Goal: Task Accomplishment & Management: Manage account settings

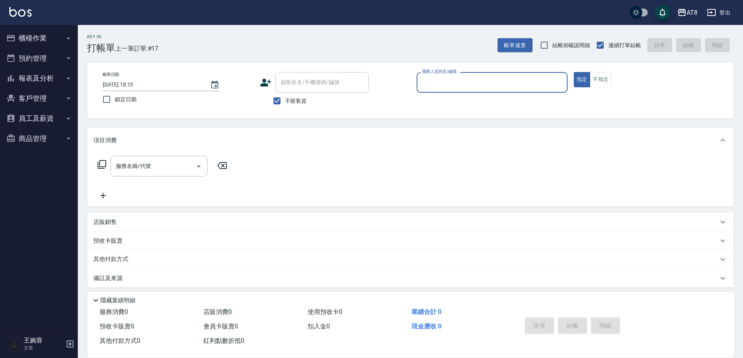
click at [45, 41] on button "櫃檯作業" at bounding box center [39, 38] width 72 height 20
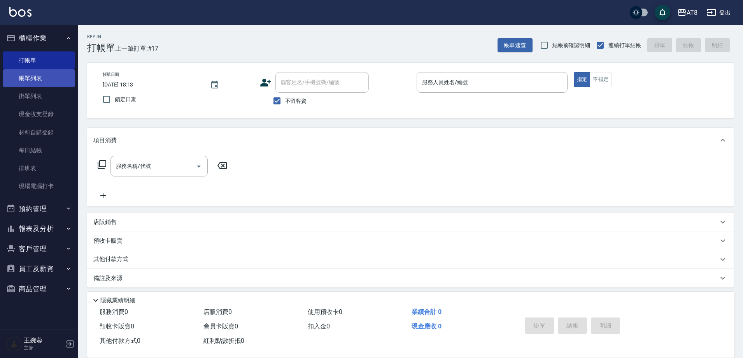
click at [40, 78] on link "帳單列表" at bounding box center [39, 78] width 72 height 18
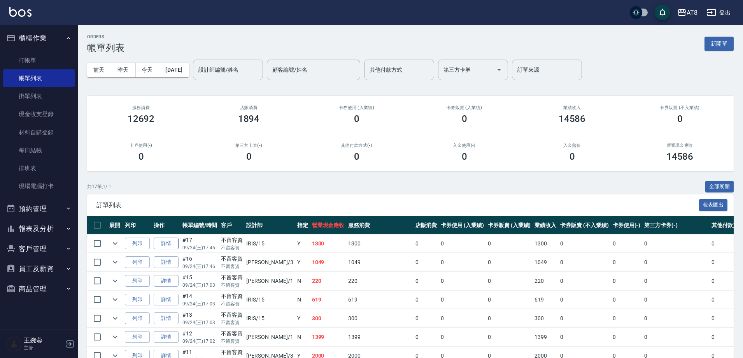
click at [164, 247] on link "詳情" at bounding box center [166, 243] width 25 height 12
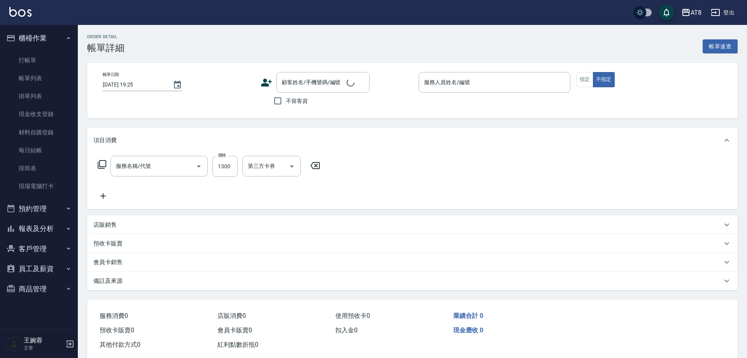
type input "[DATE] 17:46"
checkbox input "true"
type input "IRIS-15"
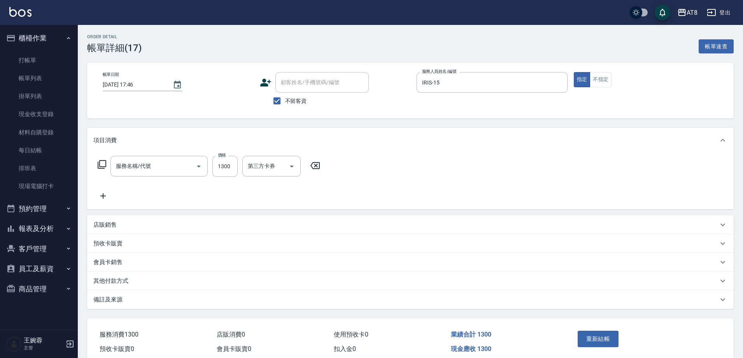
type input "入金染髮1300(401300)"
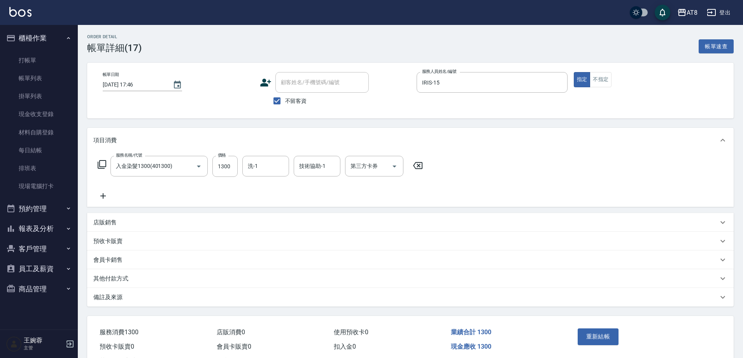
click at [423, 168] on icon at bounding box center [417, 165] width 9 height 7
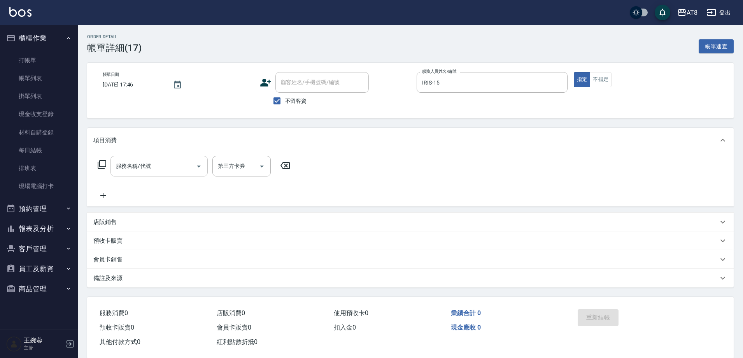
click at [127, 172] on input "服務名稱/代號" at bounding box center [153, 166] width 79 height 14
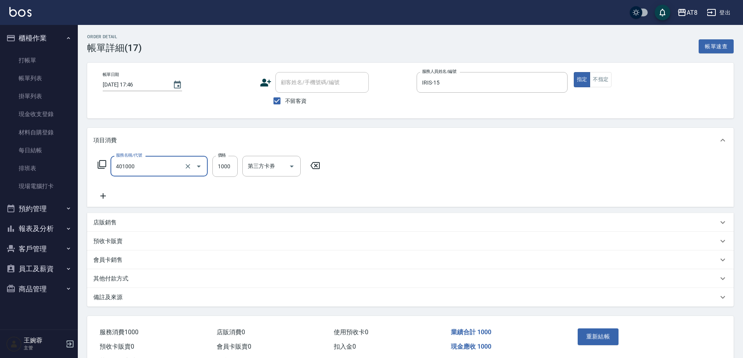
type input "入金染髮1000(401000)"
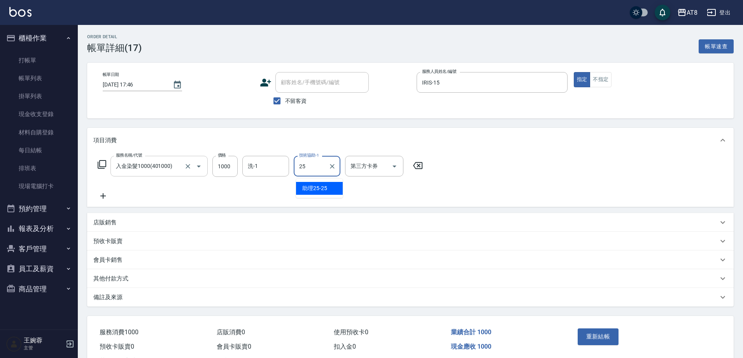
type input "助理25-25"
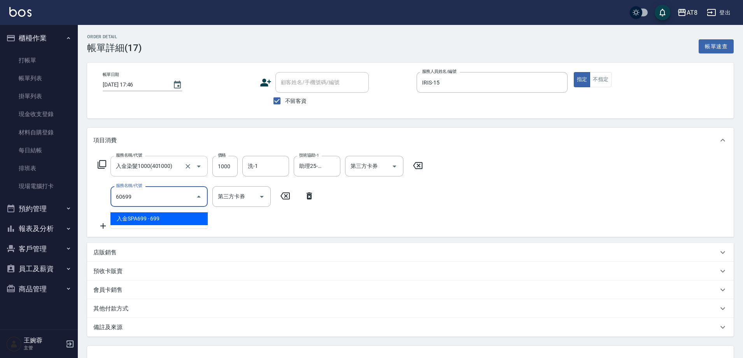
type input "入金SPA699(60699)"
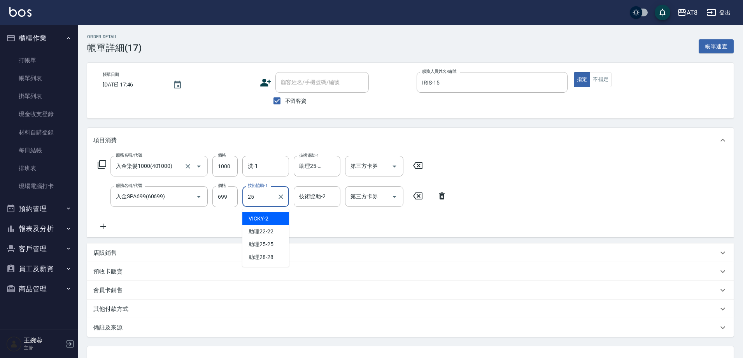
type input "助理25-25"
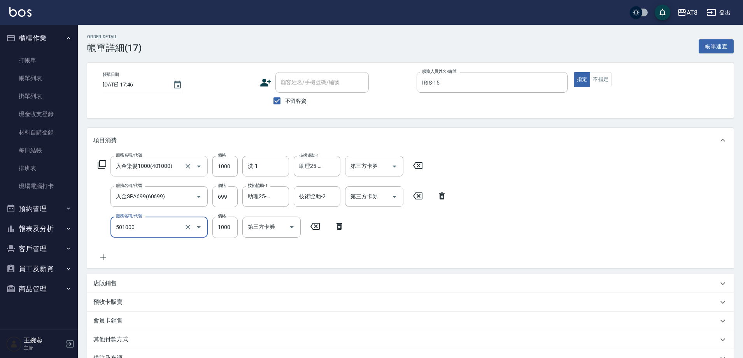
type input "入金護髮1000(501000)"
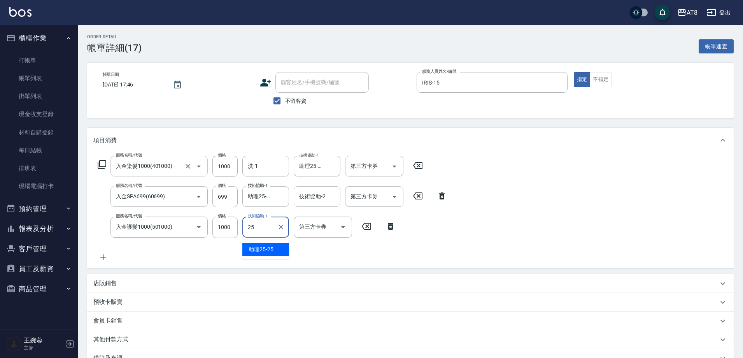
type input "助理25-25"
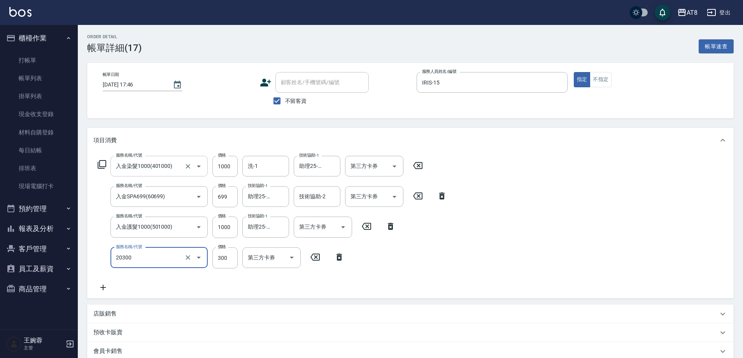
type input "入金剪髮300(20300)"
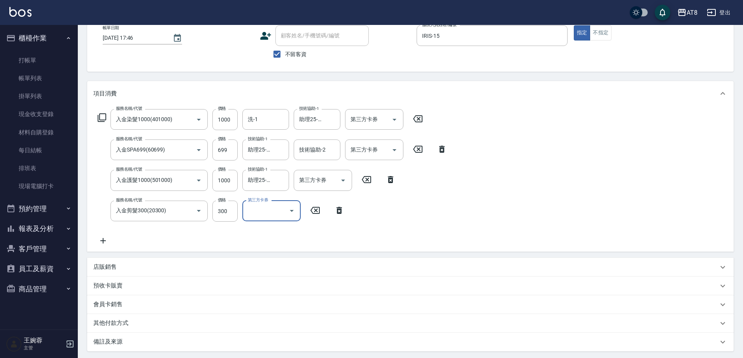
scroll to position [135, 0]
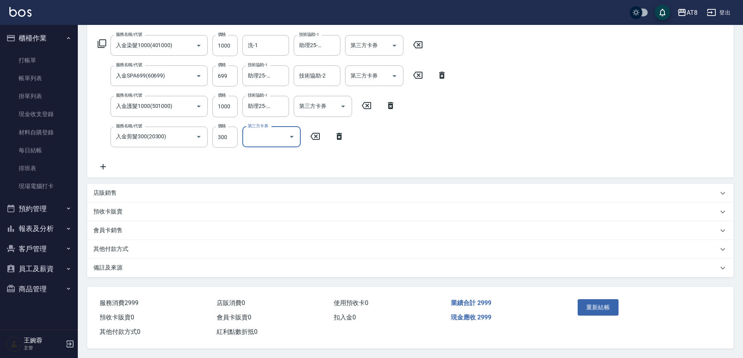
click at [419, 40] on icon at bounding box center [417, 44] width 19 height 9
click at [100, 40] on icon at bounding box center [102, 44] width 9 height 9
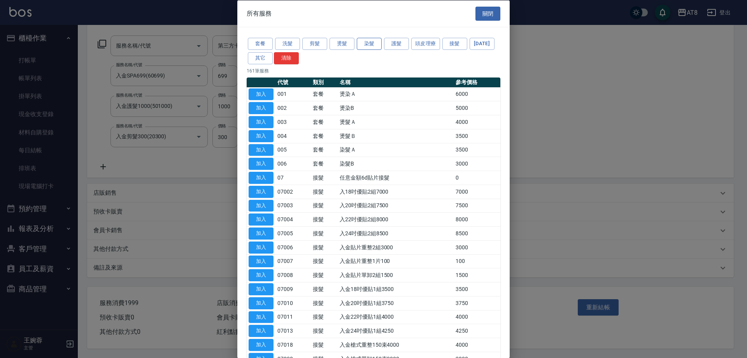
click at [373, 47] on button "染髮" at bounding box center [369, 44] width 25 height 12
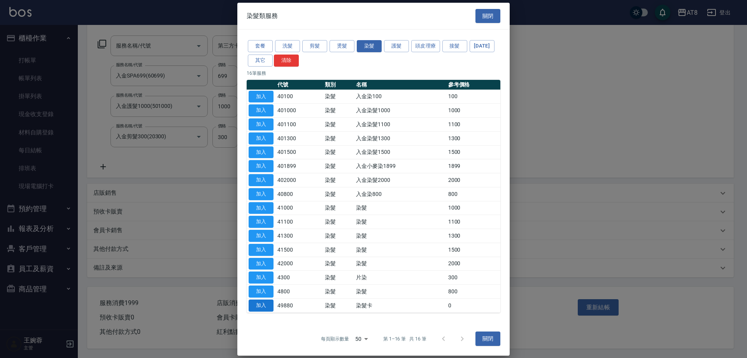
click at [263, 311] on button "加入" at bounding box center [261, 305] width 25 height 12
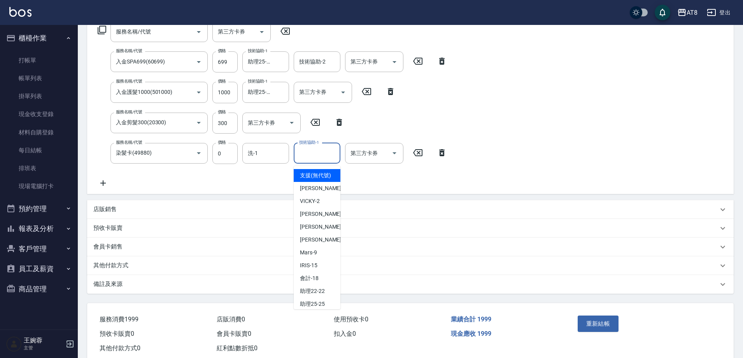
click at [306, 156] on input "技術協助-1" at bounding box center [317, 153] width 40 height 14
type input "助理25-25"
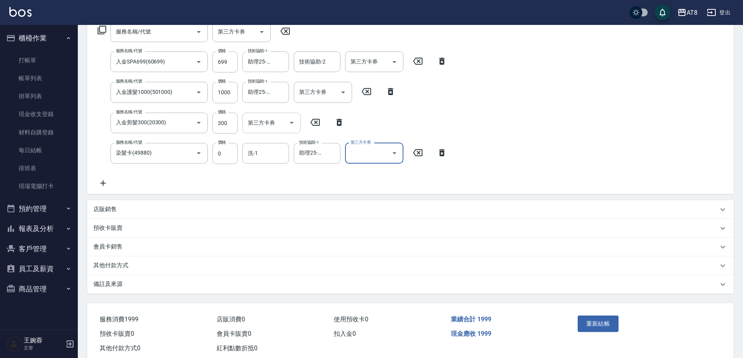
click at [291, 124] on icon "Open" at bounding box center [292, 123] width 4 height 2
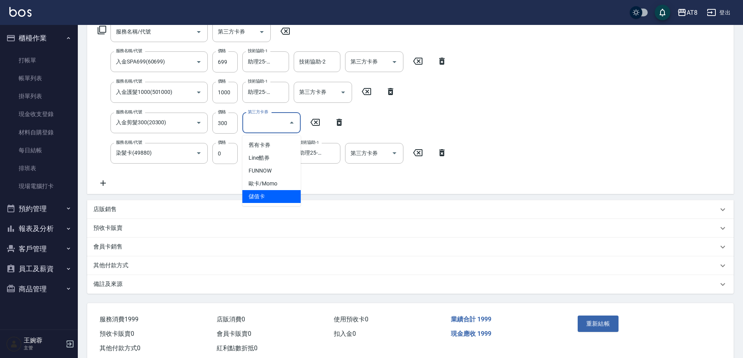
click at [280, 196] on span "儲值卡" at bounding box center [271, 196] width 58 height 13
type input "儲值卡"
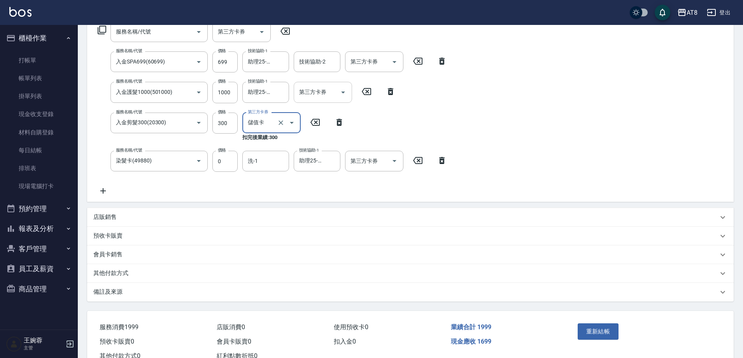
click at [345, 91] on icon "Open" at bounding box center [343, 92] width 9 height 9
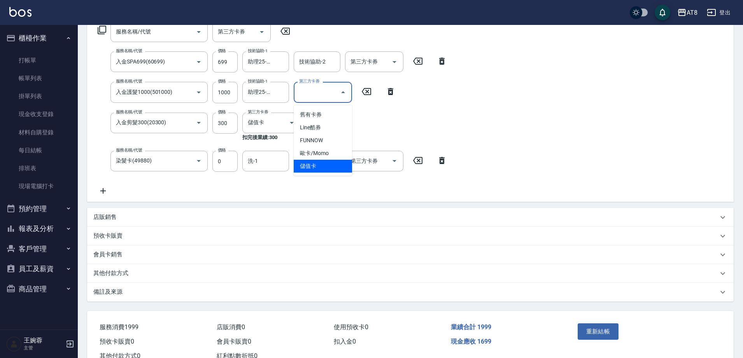
click at [329, 167] on span "儲值卡" at bounding box center [323, 166] width 58 height 13
type input "儲值卡"
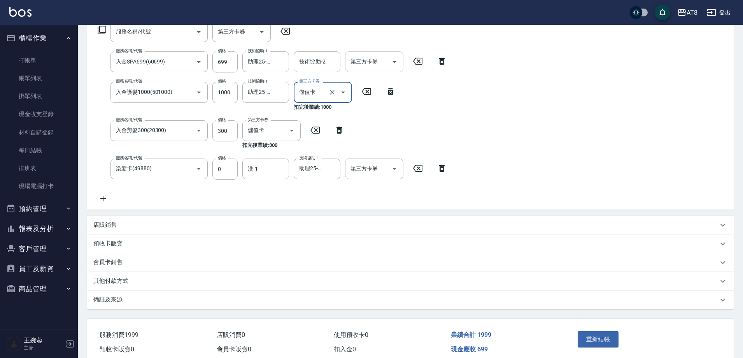
click at [391, 60] on icon "Open" at bounding box center [394, 61] width 9 height 9
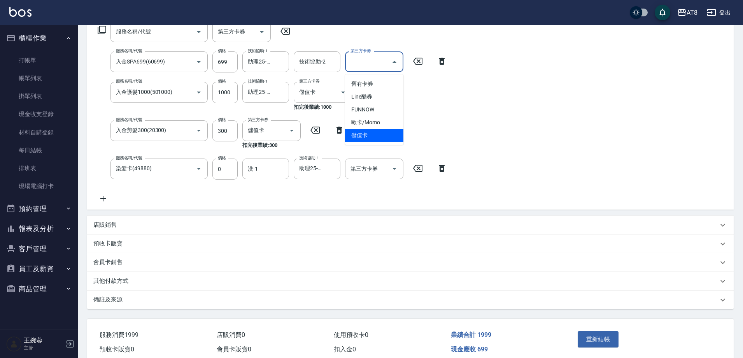
click at [379, 134] on span "儲值卡" at bounding box center [374, 135] width 58 height 13
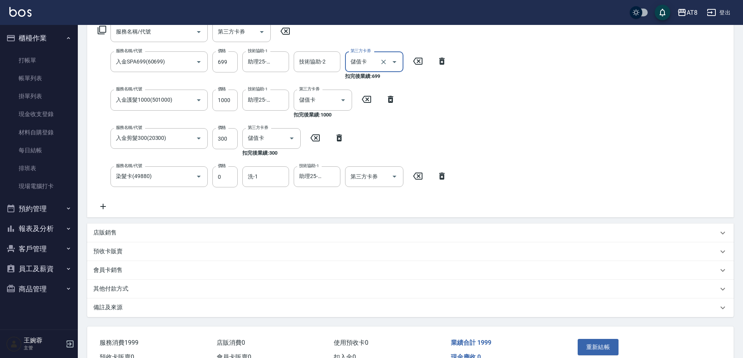
type input "儲值卡"
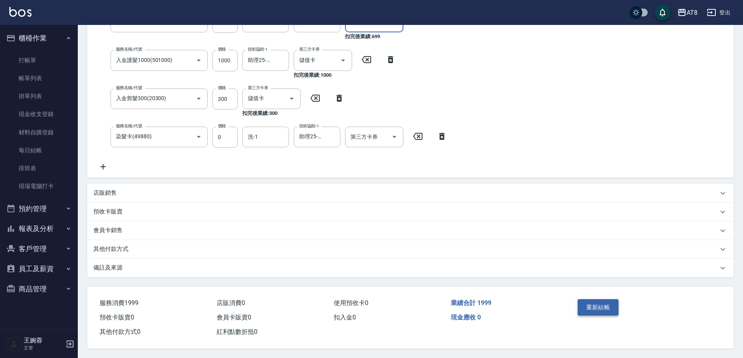
click at [599, 299] on button "重新結帳" at bounding box center [598, 307] width 41 height 16
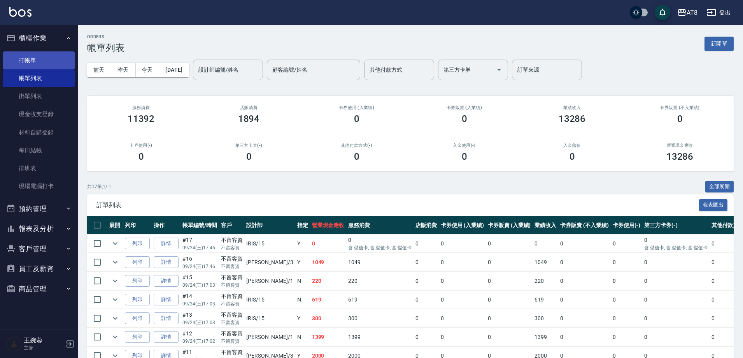
click at [26, 58] on link "打帳單" at bounding box center [39, 60] width 72 height 18
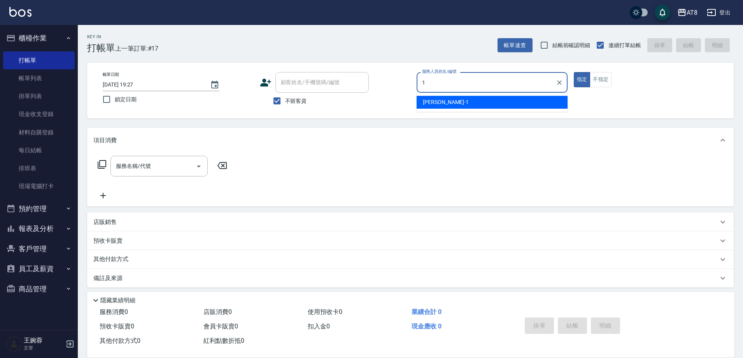
type input "YUKI-1"
type button "true"
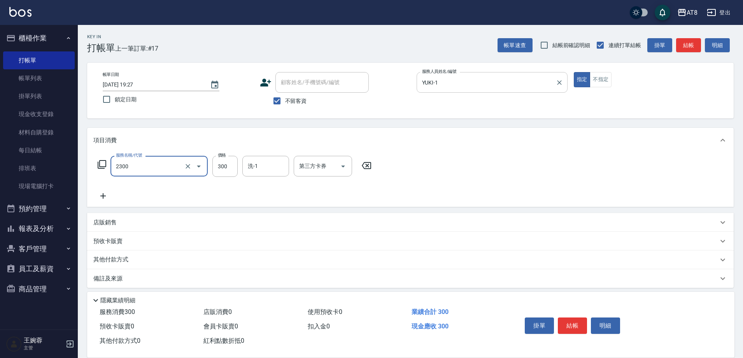
type input "入金洗剪300(2300)"
type input "助理28-28"
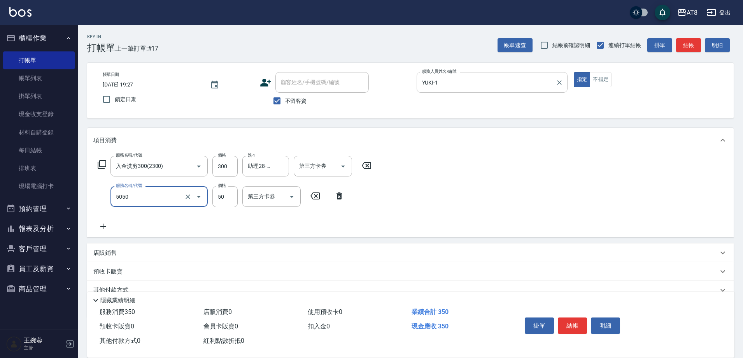
type input "入金精油50(5050)"
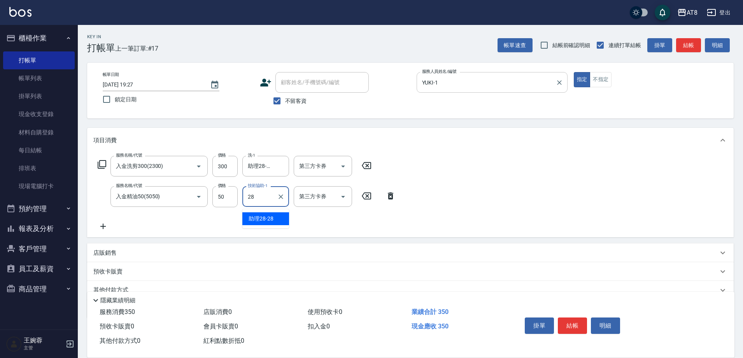
type input "助理28-28"
click at [579, 323] on button "結帳" at bounding box center [572, 325] width 29 height 16
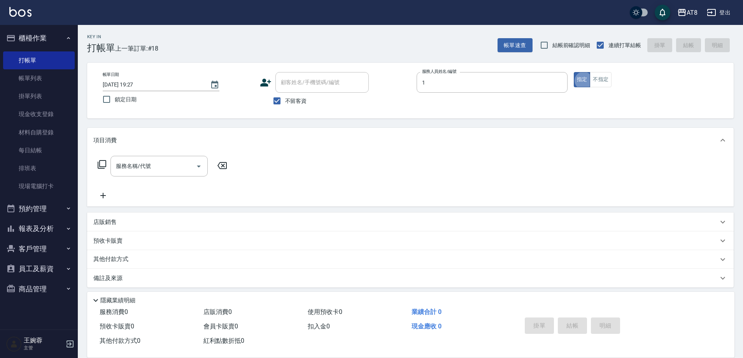
type input "YUKI-1"
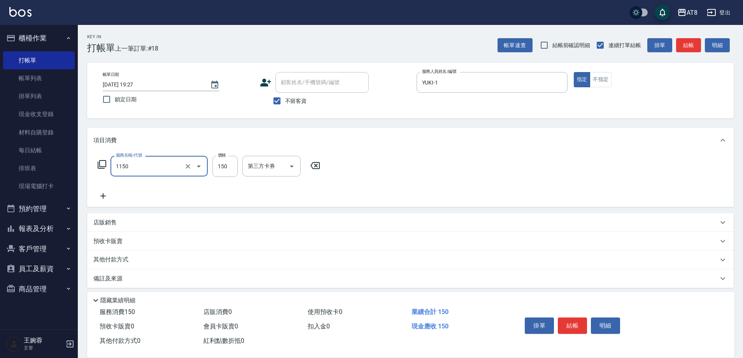
type input "洗髮(1150)"
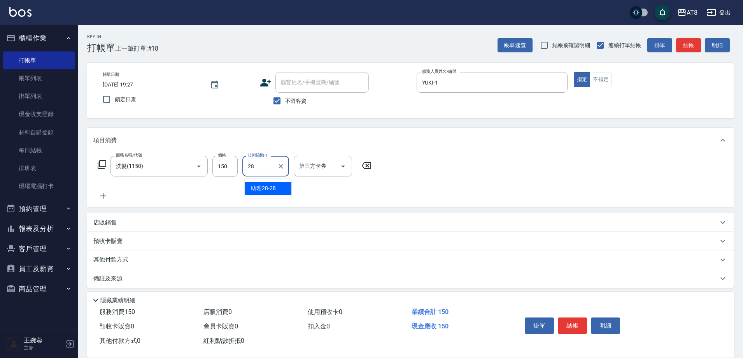
type input "助理28-28"
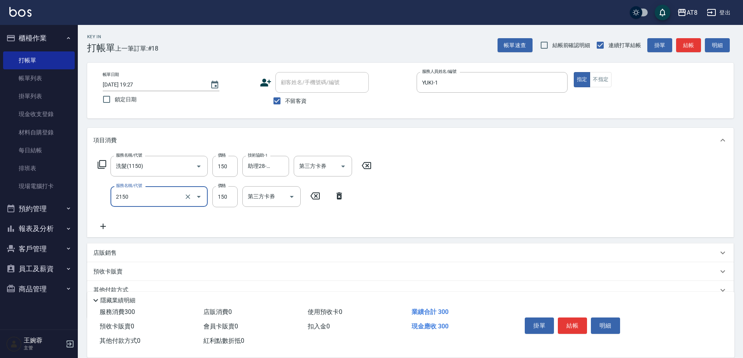
type input "剪髮(2150)"
click at [576, 321] on button "結帳" at bounding box center [572, 325] width 29 height 16
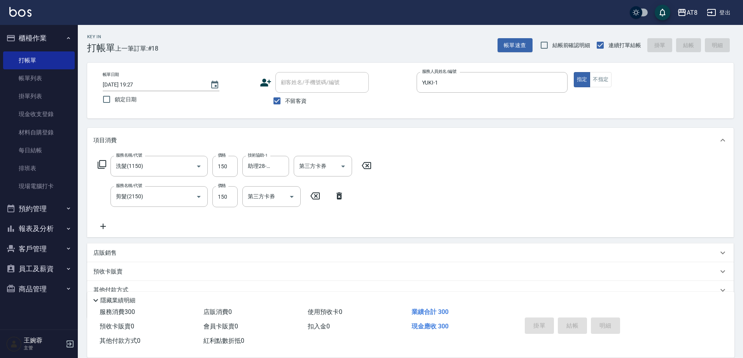
type input "[DATE] 19:28"
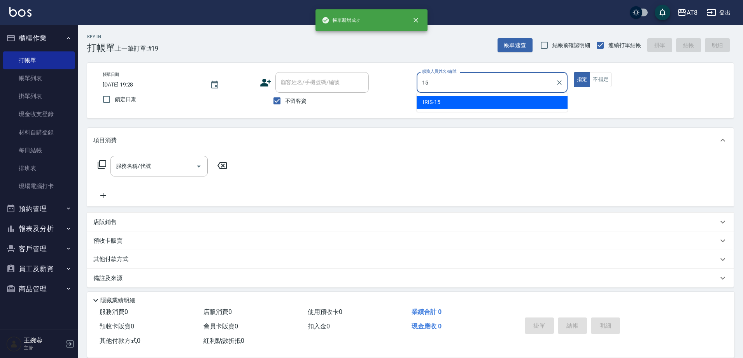
type input "IRIS-15"
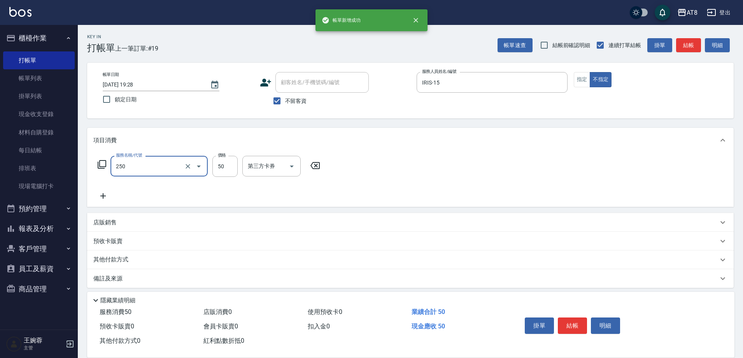
type input "剪瀏海(250)"
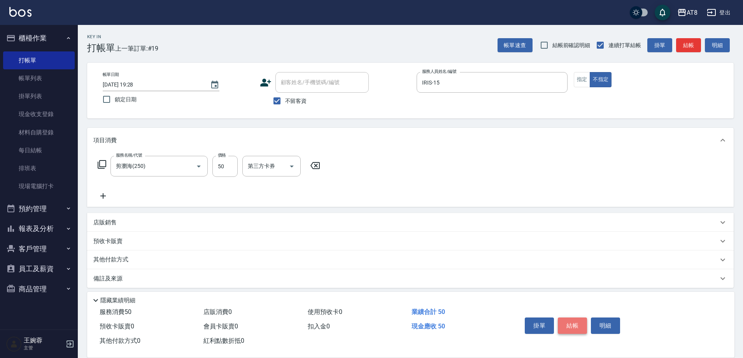
click at [579, 326] on button "結帳" at bounding box center [572, 325] width 29 height 16
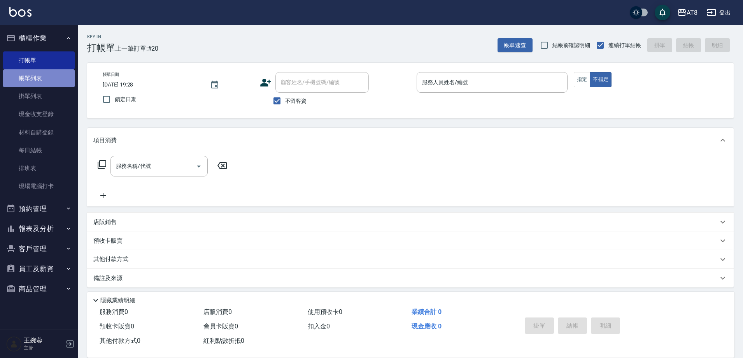
click at [44, 80] on link "帳單列表" at bounding box center [39, 78] width 72 height 18
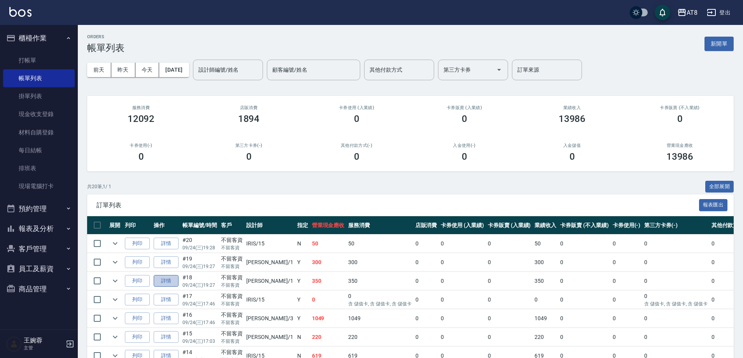
click at [173, 287] on link "詳情" at bounding box center [166, 281] width 25 height 12
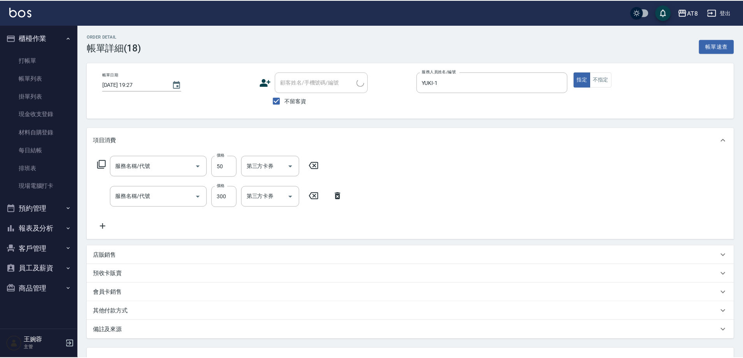
type input "[DATE] 19:27"
checkbox input "true"
type input "YUKI-1"
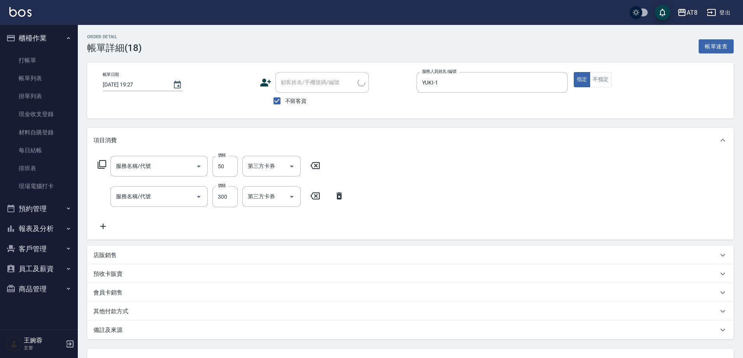
type input "入金精油50(5050)"
type input "入金洗剪300(2300)"
click at [392, 198] on icon at bounding box center [390, 195] width 5 height 7
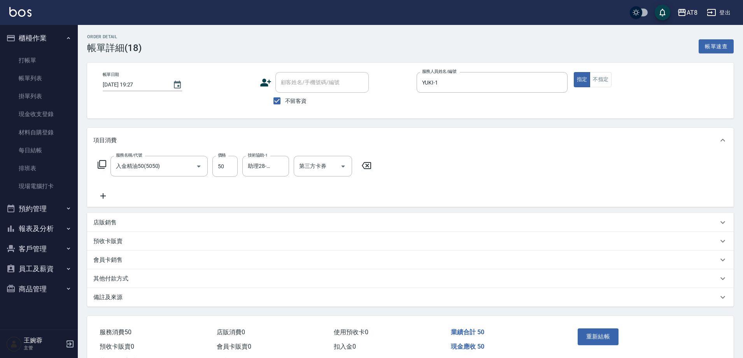
click at [102, 198] on icon at bounding box center [102, 195] width 5 height 5
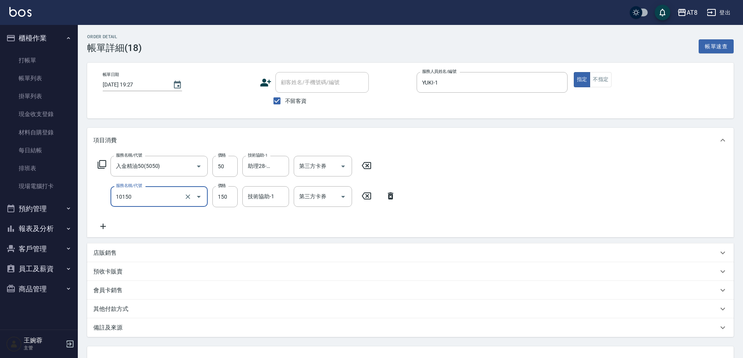
type input "入金洗髮150(10150)"
type input "200"
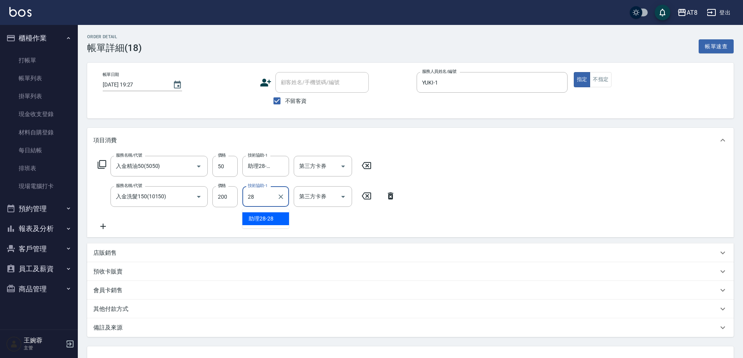
type input "助理28-28"
click at [339, 170] on icon "Open" at bounding box center [343, 165] width 9 height 9
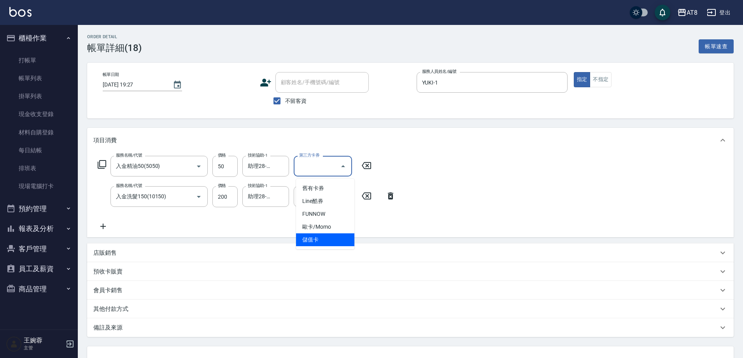
click at [328, 243] on span "儲值卡" at bounding box center [325, 239] width 58 height 13
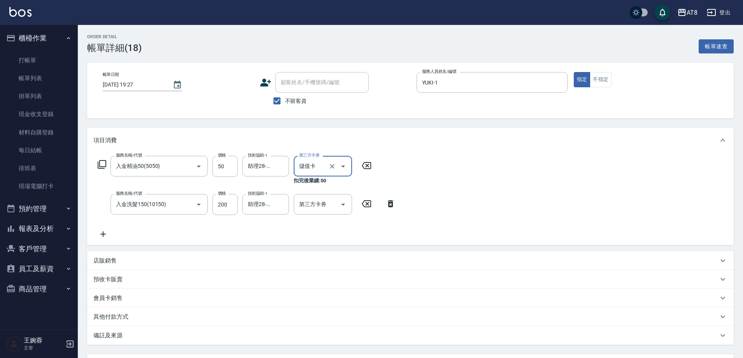
type input "儲值卡"
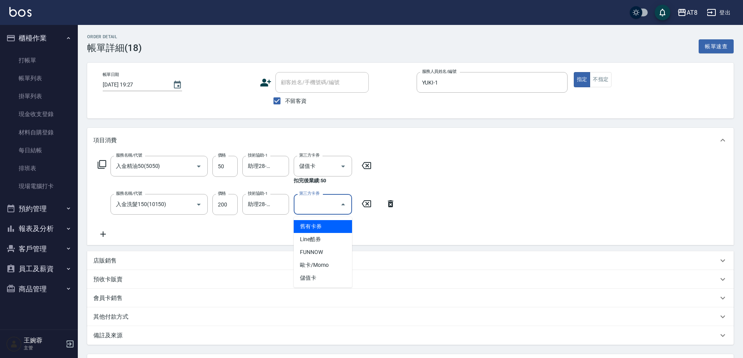
click at [332, 203] on input "第三方卡券" at bounding box center [317, 204] width 40 height 14
click at [326, 274] on span "儲值卡" at bounding box center [323, 277] width 58 height 13
type input "儲值卡"
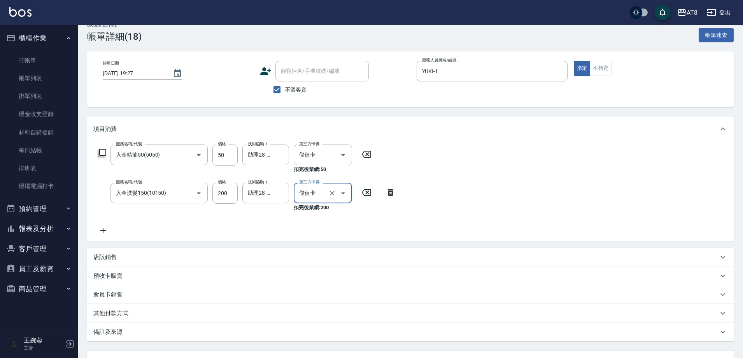
scroll to position [89, 0]
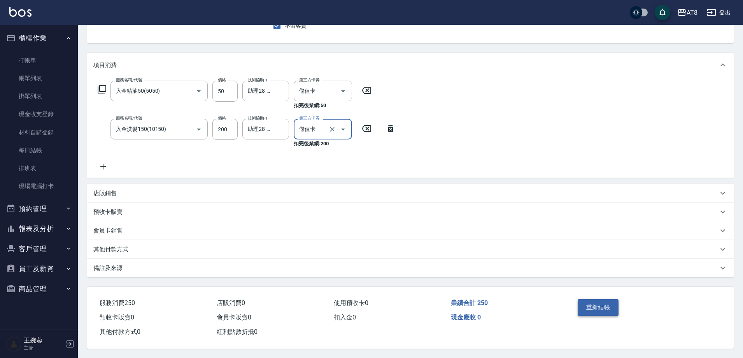
click at [615, 299] on button "重新結帳" at bounding box center [598, 307] width 41 height 16
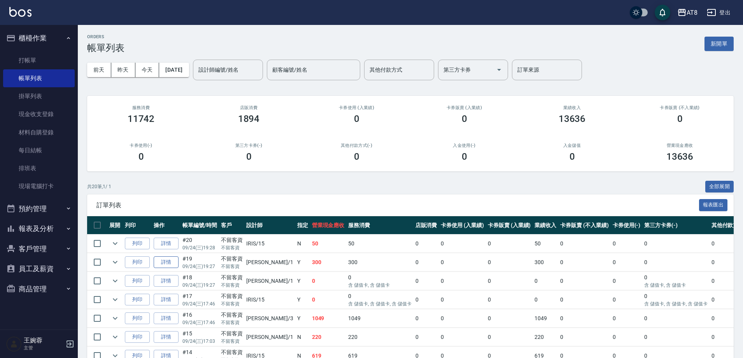
click at [171, 268] on link "詳情" at bounding box center [166, 262] width 25 height 12
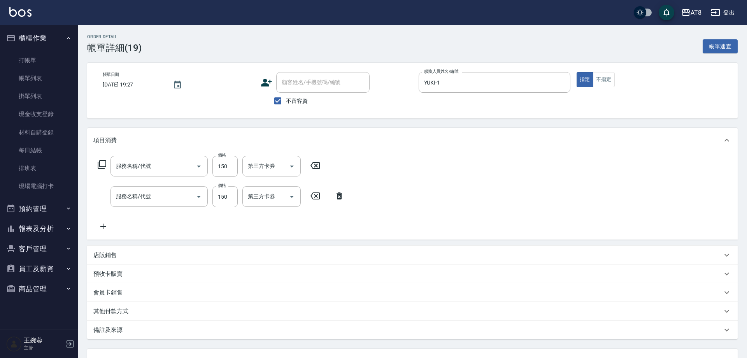
type input "[DATE] 19:27"
checkbox input "true"
type input "YUKI-1"
type input "剪髮(2150)"
type input "洗髮(1150)"
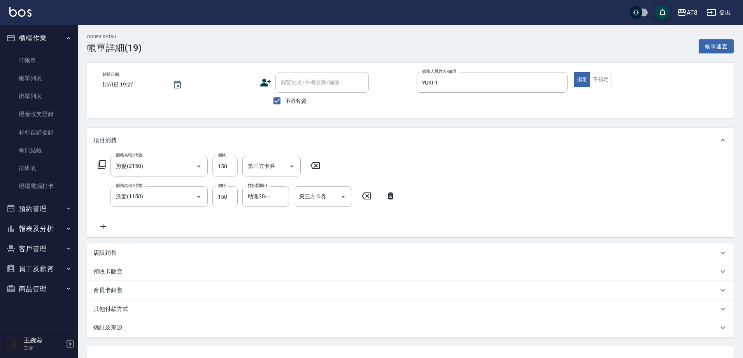
click at [229, 170] on input "150" at bounding box center [224, 166] width 25 height 21
click at [319, 168] on icon at bounding box center [314, 165] width 9 height 7
click at [229, 204] on input "150" at bounding box center [224, 196] width 25 height 21
type input "200"
click at [671, 165] on div "服務名稱/代號 服務名稱/代號 第三方卡券 第三方卡券 服務名稱/代號 洗髮(1150) 服務名稱/代號 價格 200 價格 技術協助-1 助理28-28 技…" at bounding box center [410, 195] width 647 height 84
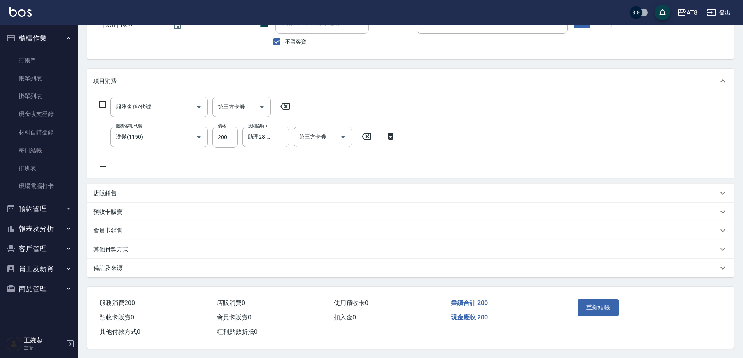
scroll to position [73, 0]
click at [599, 300] on button "重新結帳" at bounding box center [598, 307] width 41 height 16
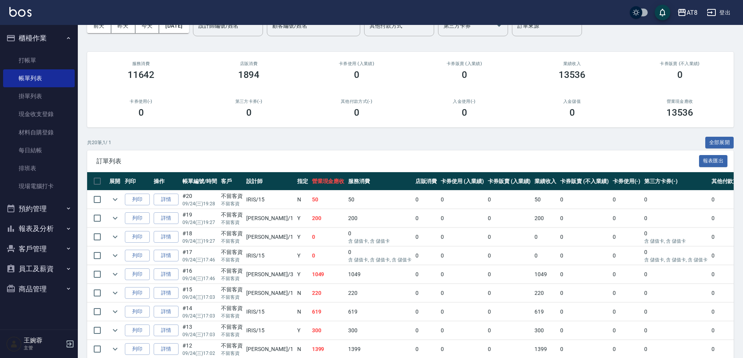
scroll to position [46, 0]
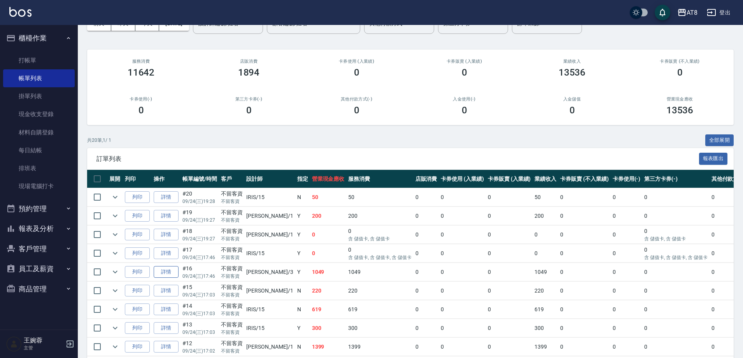
click at [167, 278] on link "詳情" at bounding box center [166, 272] width 25 height 12
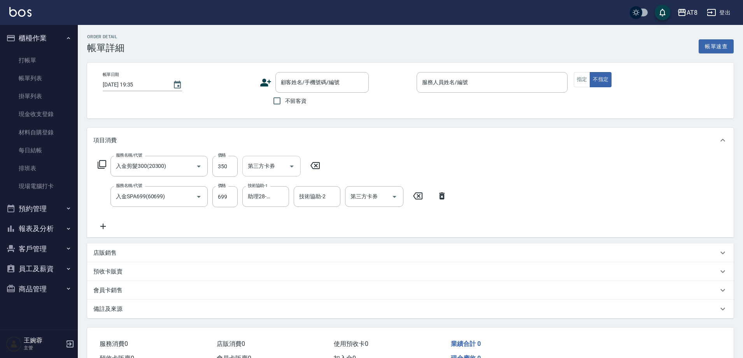
type input "[DATE] 17:46"
checkbox input "true"
type input "[PERSON_NAME]-3"
type input "入金剪髮300(20300)"
type input "入金SPA699(60699)"
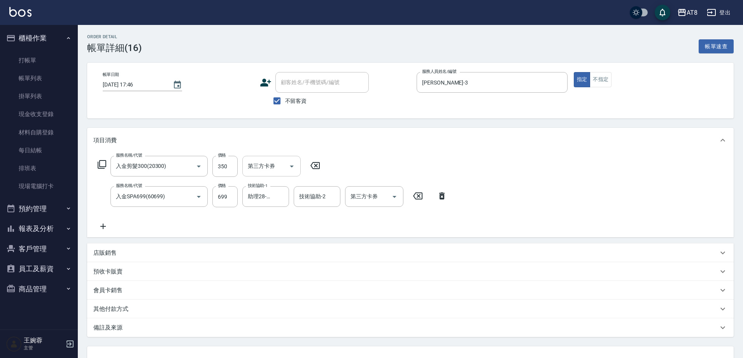
click at [296, 169] on icon "Open" at bounding box center [291, 165] width 9 height 9
click at [281, 236] on span "儲值卡" at bounding box center [274, 239] width 58 height 13
type input "儲值卡"
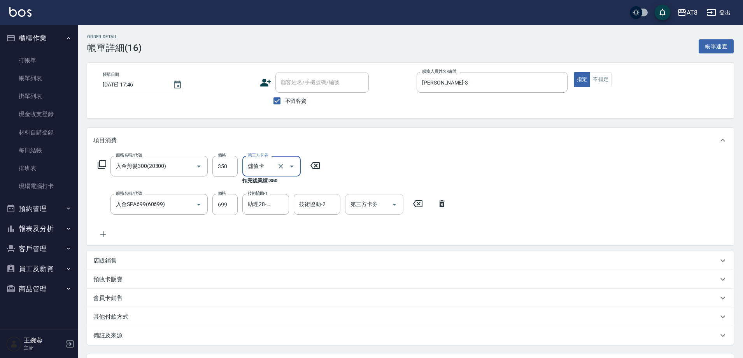
click at [396, 205] on icon "Open" at bounding box center [394, 204] width 9 height 9
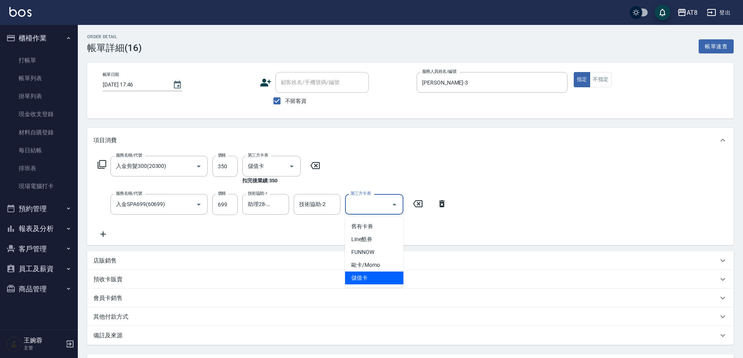
click at [383, 281] on span "儲值卡" at bounding box center [374, 277] width 58 height 13
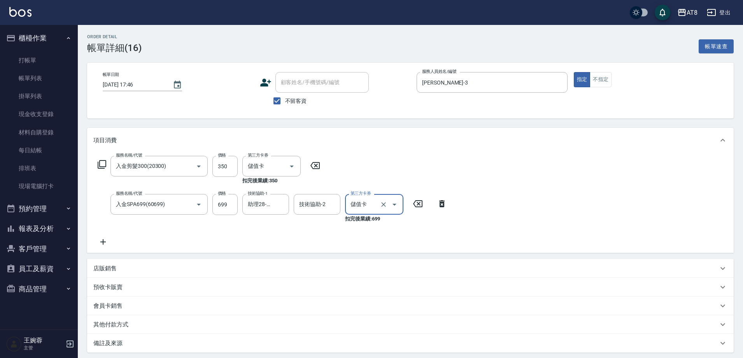
type input "儲值卡"
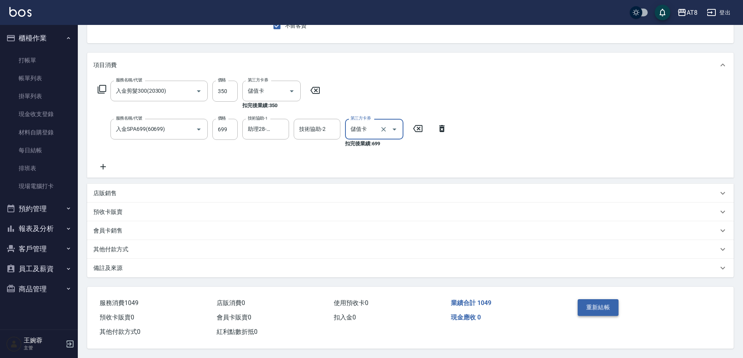
click at [607, 299] on button "重新結帳" at bounding box center [598, 307] width 41 height 16
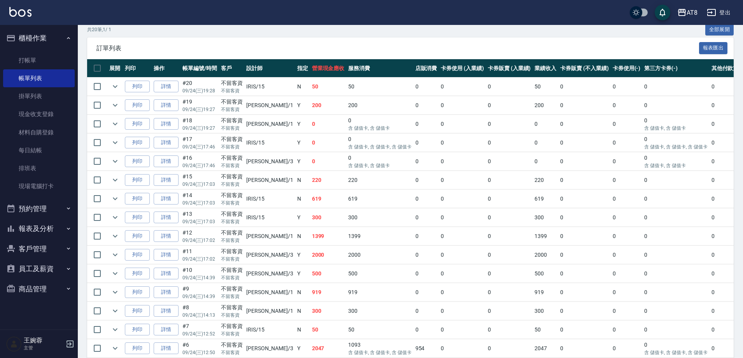
scroll to position [169, 0]
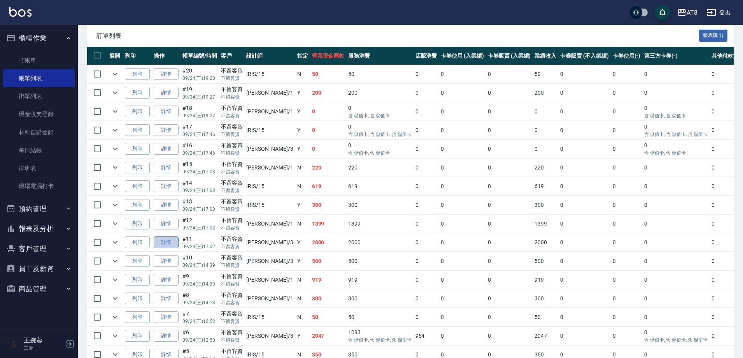
click at [178, 248] on link "詳情" at bounding box center [166, 242] width 25 height 12
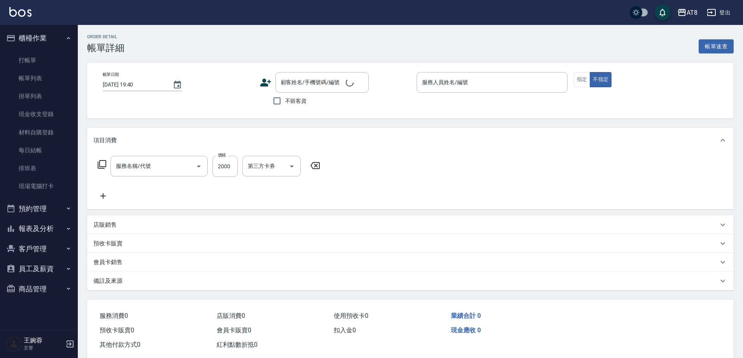
type input "[DATE] 17:02"
checkbox input "true"
type input "[PERSON_NAME]-3"
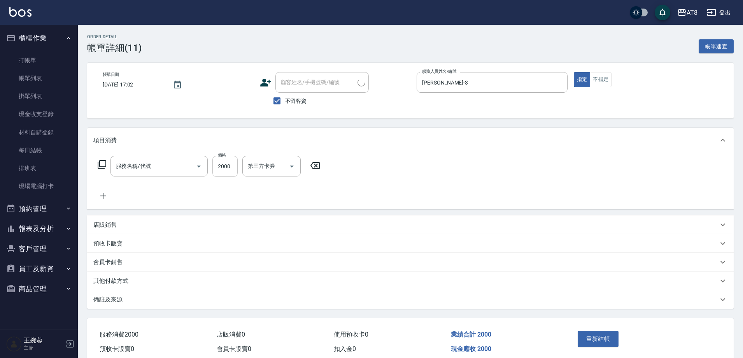
type input "燙髮(32000)"
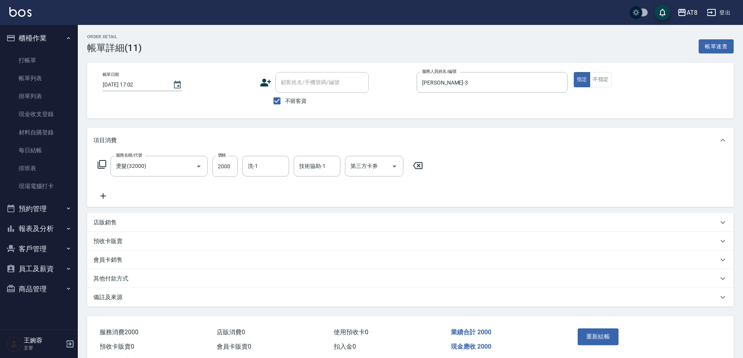
click at [421, 168] on icon at bounding box center [417, 165] width 9 height 7
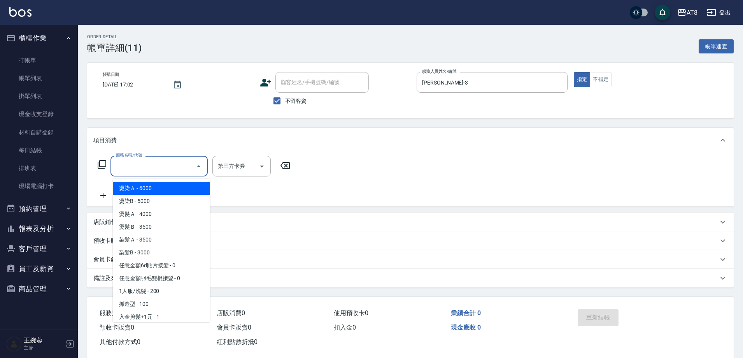
click at [159, 164] on input "服務名稱/代號" at bounding box center [153, 166] width 79 height 14
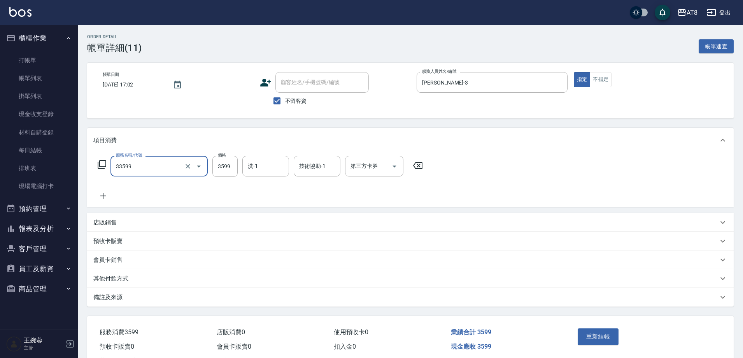
type input "ovc調配燙(33599)"
type input "3800"
type input "助理25-25"
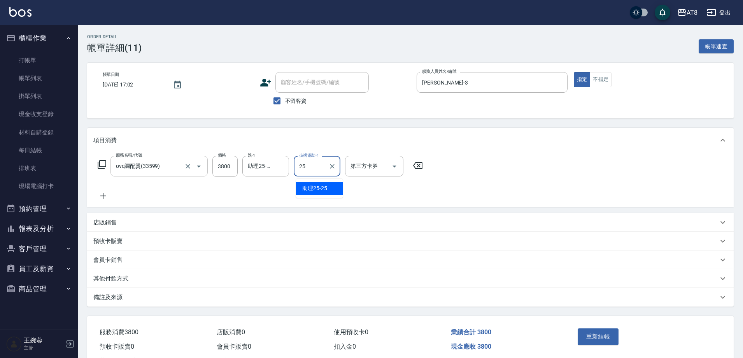
type input "助理25-25"
click at [610, 339] on button "重新結帳" at bounding box center [598, 336] width 41 height 16
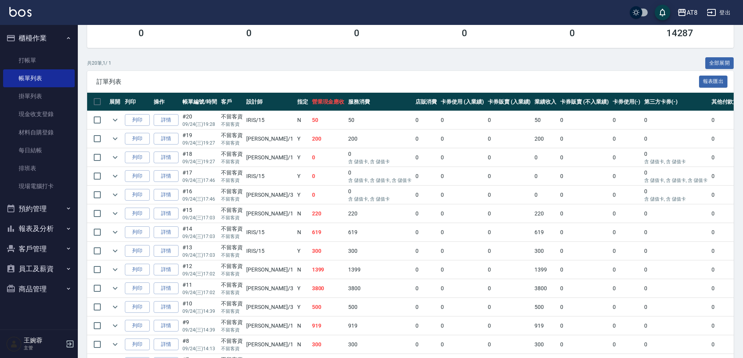
scroll to position [119, 0]
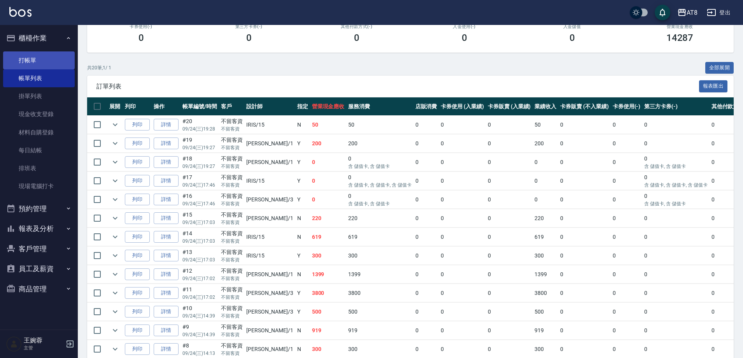
click at [36, 61] on link "打帳單" at bounding box center [39, 60] width 72 height 18
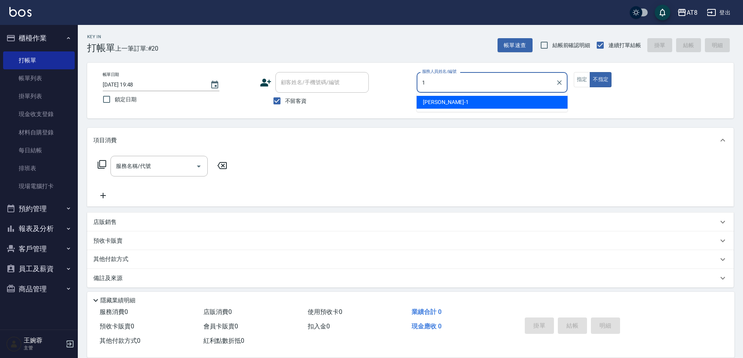
type input "YUKI-1"
type button "false"
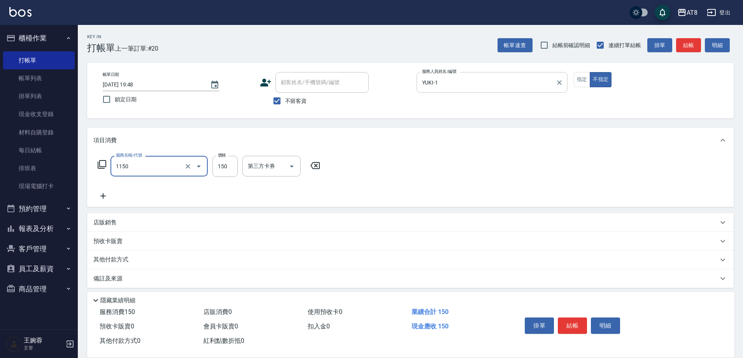
type input "洗髮(1150)"
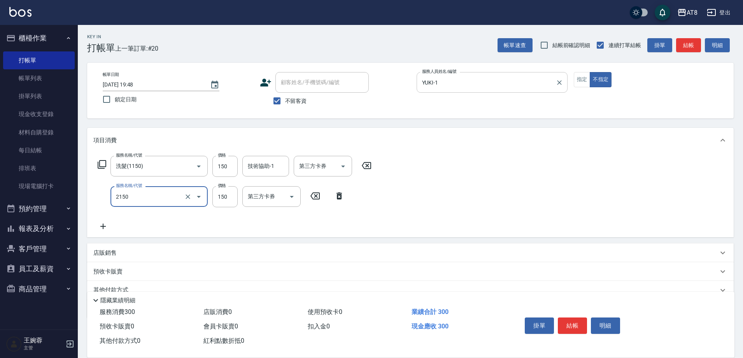
type input "剪髮(2150)"
click at [265, 175] on div "技術協助-1" at bounding box center [265, 166] width 47 height 21
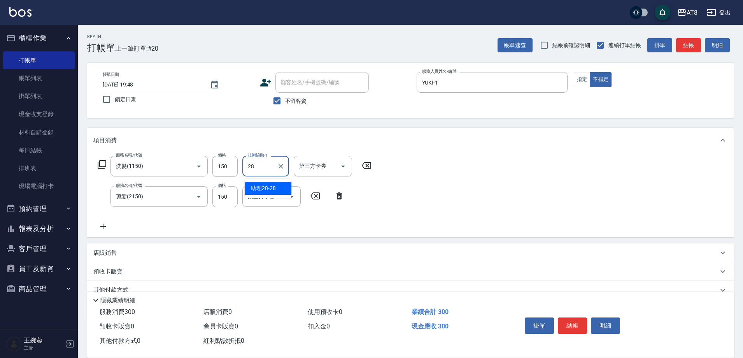
type input "助理28-28"
click at [472, 211] on div "服務名稱/代號 洗髮(1150) 服務名稱/代號 價格 150 價格 技術協助-1 助理28-28 技術協助-1 第三方卡券 第三方卡券 服務名稱/代號 剪髮…" at bounding box center [410, 195] width 647 height 84
click at [575, 317] on button "結帳" at bounding box center [572, 325] width 29 height 16
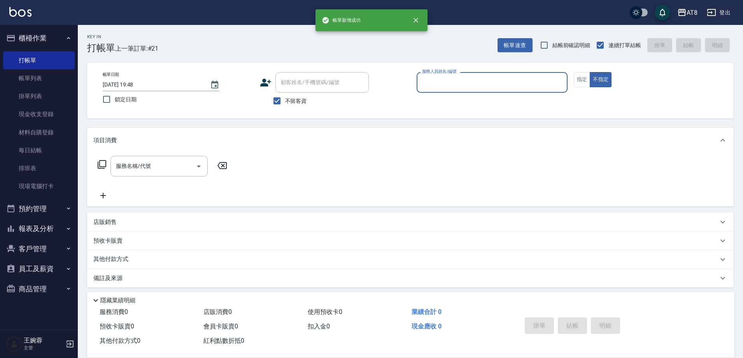
click at [38, 225] on button "報表及分析" at bounding box center [39, 228] width 72 height 20
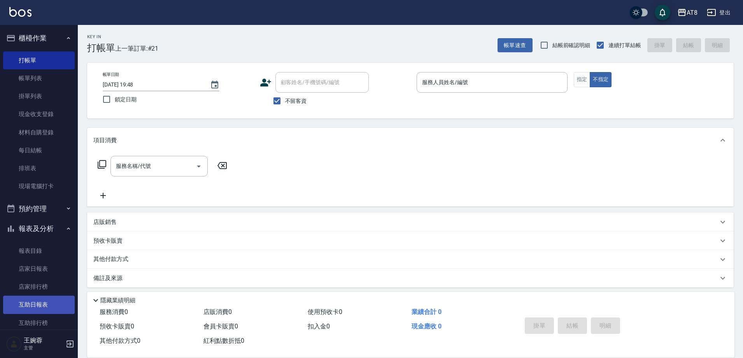
click at [47, 302] on link "互助日報表" at bounding box center [39, 304] width 72 height 18
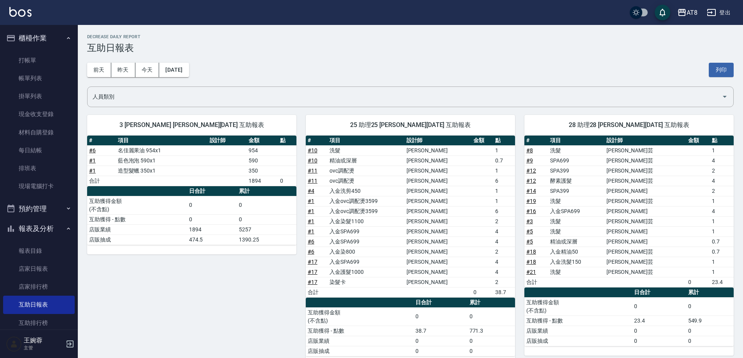
click at [19, 16] on img at bounding box center [20, 12] width 22 height 10
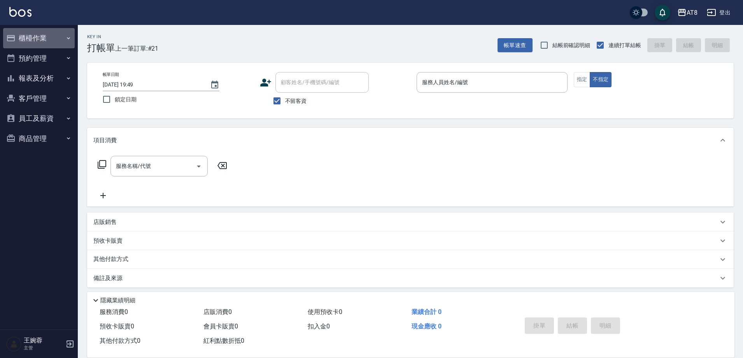
click at [60, 40] on button "櫃檯作業" at bounding box center [39, 38] width 72 height 20
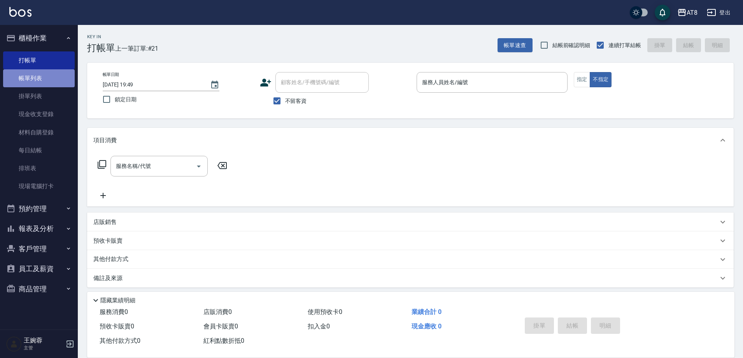
click at [48, 83] on link "帳單列表" at bounding box center [39, 78] width 72 height 18
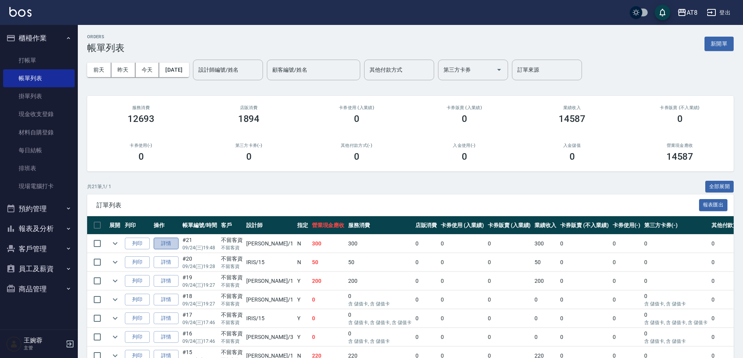
click at [179, 249] on link "詳情" at bounding box center [166, 243] width 25 height 12
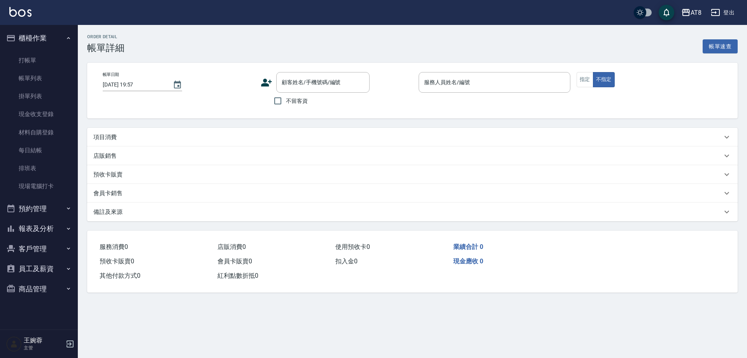
type input "[DATE] 19:48"
checkbox input "true"
type input "YUKI-1"
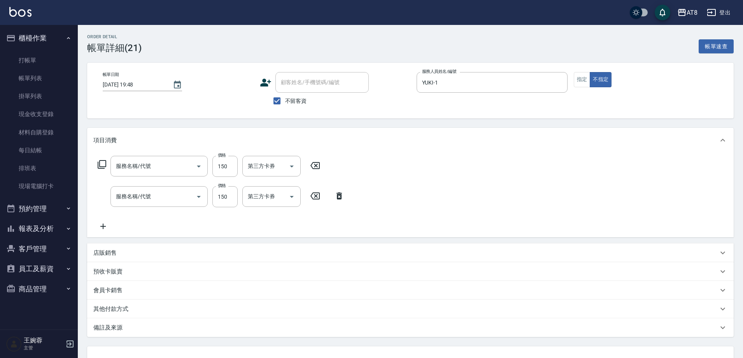
type input "剪髮(2150)"
type input "洗髮(1150)"
click at [387, 200] on icon at bounding box center [390, 195] width 19 height 9
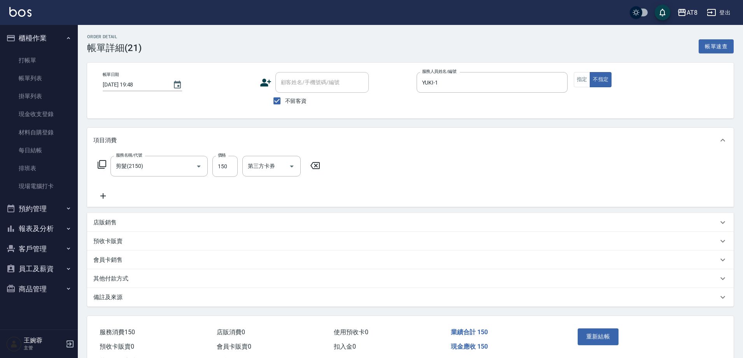
click at [321, 169] on icon at bounding box center [314, 165] width 19 height 9
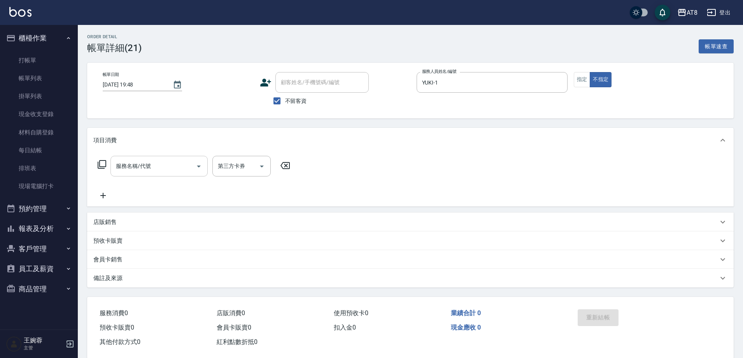
click at [151, 172] on div "服務名稱/代號 服務名稱/代號" at bounding box center [159, 166] width 97 height 21
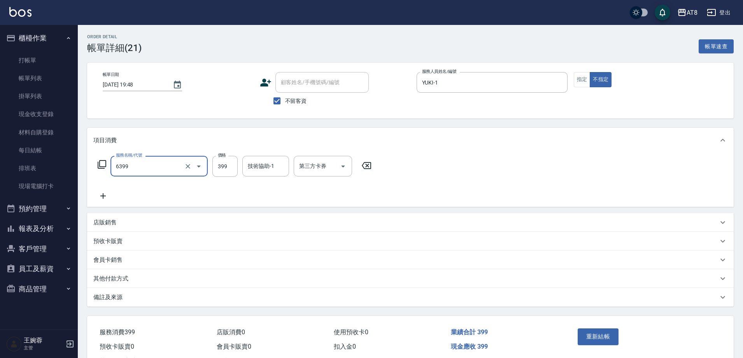
type input "SPA399(6399)"
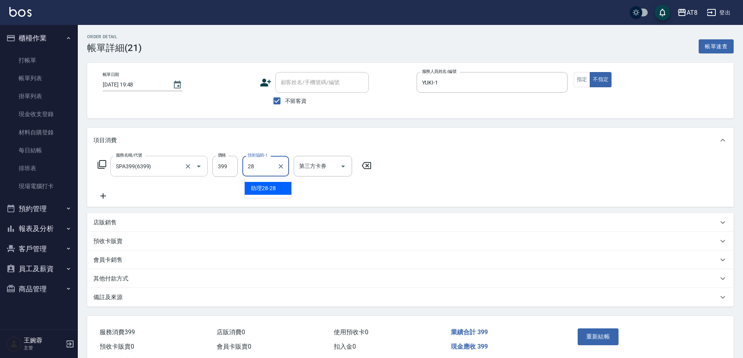
type input "助理28-28"
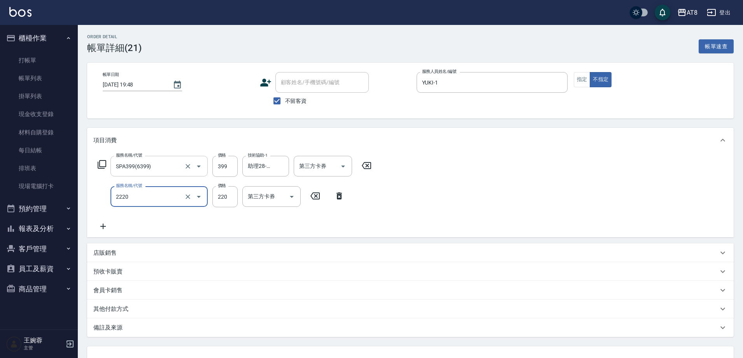
type input "剪髮(2220)"
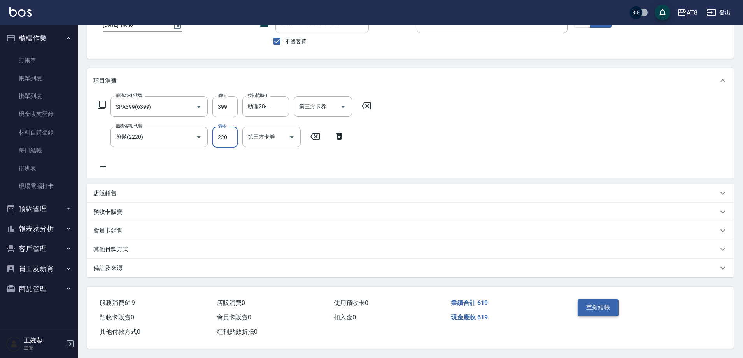
click at [601, 301] on button "重新結帳" at bounding box center [598, 307] width 41 height 16
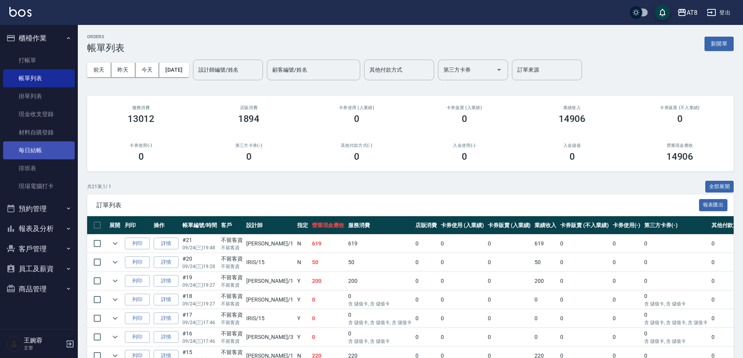
click at [35, 149] on link "每日結帳" at bounding box center [39, 150] width 72 height 18
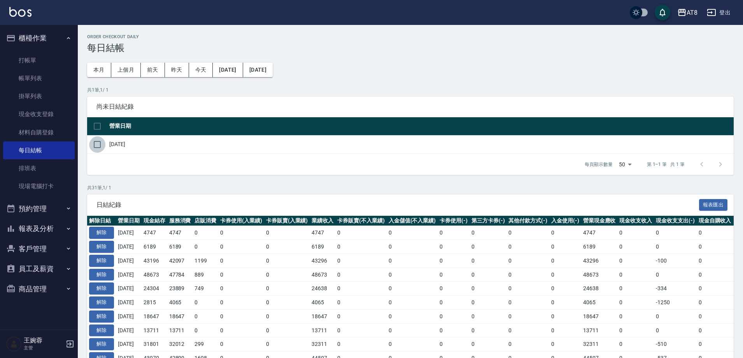
click at [96, 146] on input "checkbox" at bounding box center [97, 144] width 16 height 16
checkbox input "true"
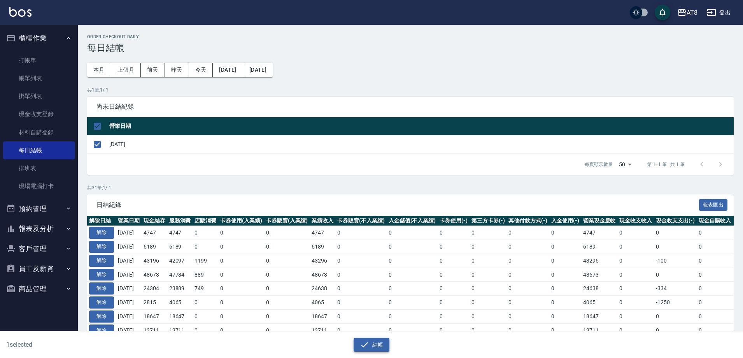
click at [365, 343] on icon "button" at bounding box center [364, 344] width 7 height 5
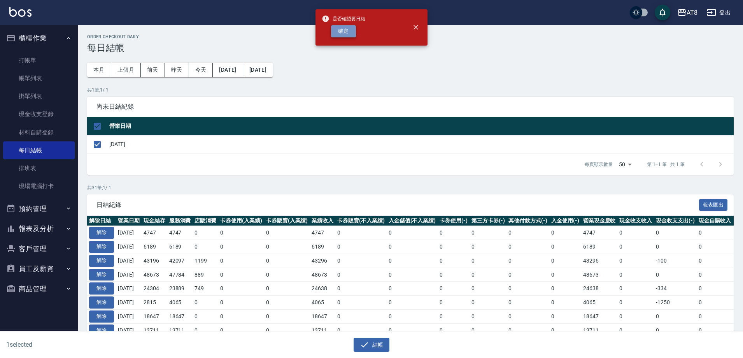
click at [331, 33] on button "確定" at bounding box center [343, 31] width 25 height 12
checkbox input "false"
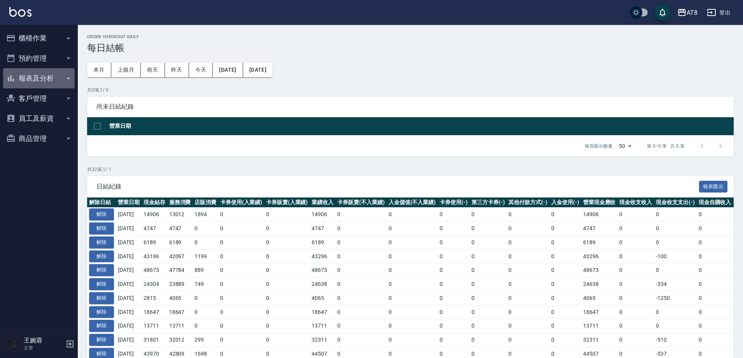
click at [46, 85] on button "報表及分析" at bounding box center [39, 78] width 72 height 20
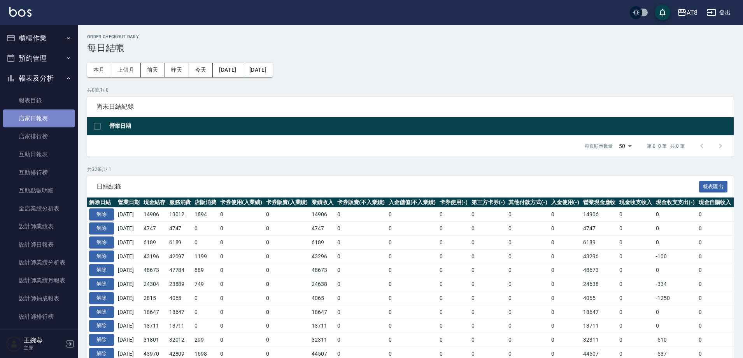
click at [41, 124] on link "店家日報表" at bounding box center [39, 118] width 72 height 18
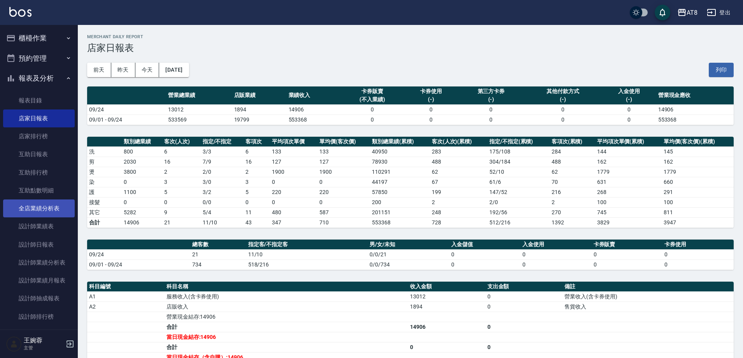
click at [39, 209] on link "全店業績分析表" at bounding box center [39, 208] width 72 height 18
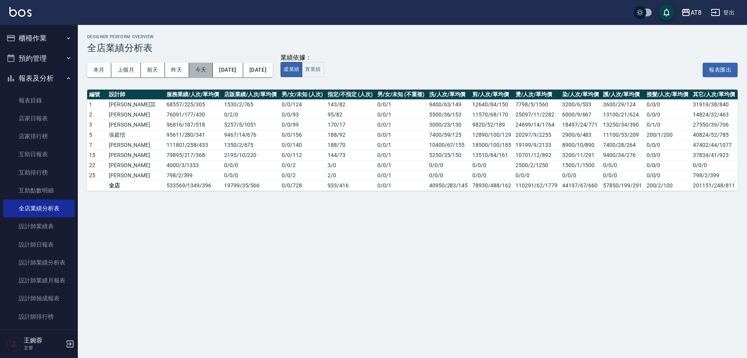
click at [202, 68] on button "今天" at bounding box center [201, 70] width 24 height 14
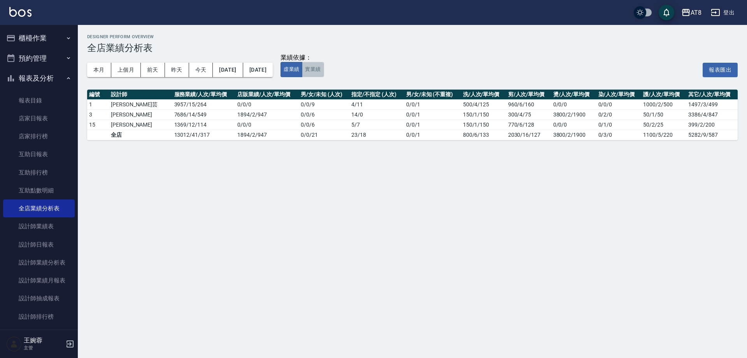
click at [324, 68] on button "實業績" at bounding box center [313, 69] width 22 height 15
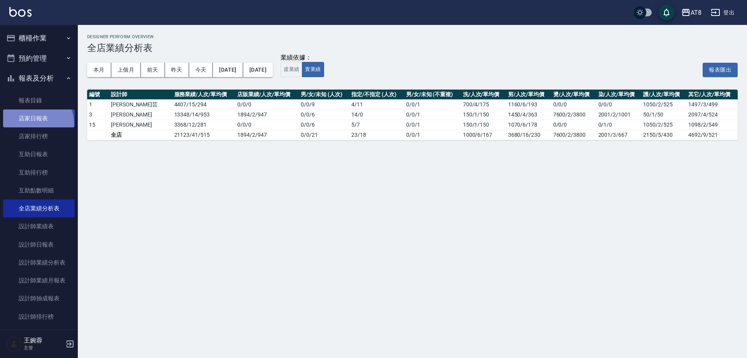
click at [32, 123] on link "店家日報表" at bounding box center [39, 118] width 72 height 18
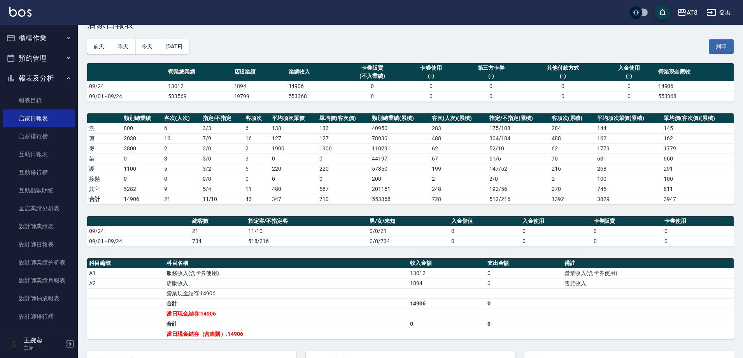
scroll to position [29, 0]
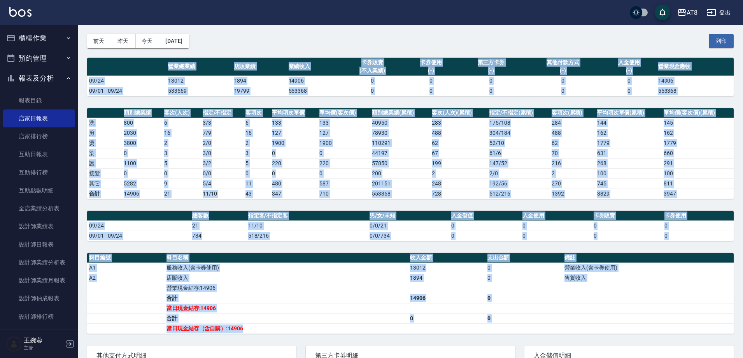
drag, startPoint x: 168, startPoint y: 67, endPoint x: 529, endPoint y: 329, distance: 446.8
click at [529, 329] on div "AT8 2025-09-24 店家日報表 列印時間： 2025-09-24-19:59 Merchant Daily Report 店家日報表 前天 昨天 今…" at bounding box center [410, 215] width 665 height 439
click at [529, 325] on td "a dense table" at bounding box center [524, 328] width 77 height 10
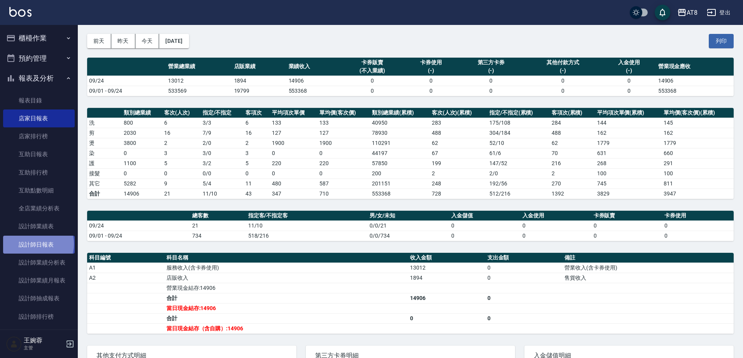
click at [38, 244] on link "設計師日報表" at bounding box center [39, 244] width 72 height 18
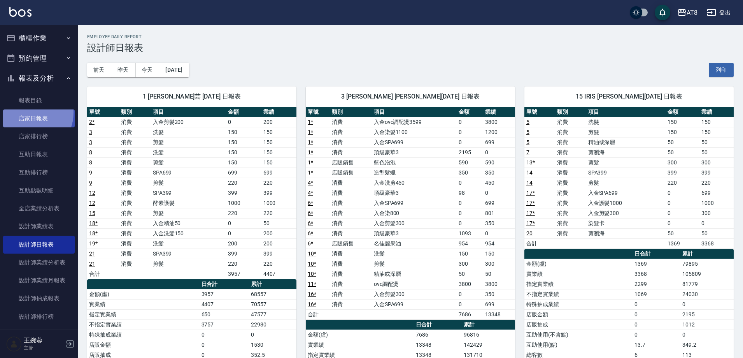
click at [27, 112] on link "店家日報表" at bounding box center [39, 118] width 72 height 18
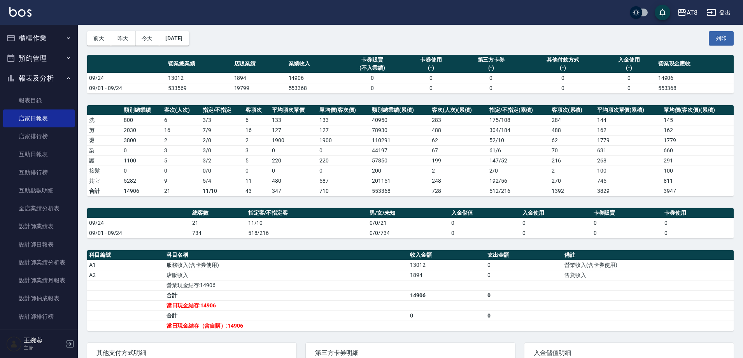
scroll to position [27, 0]
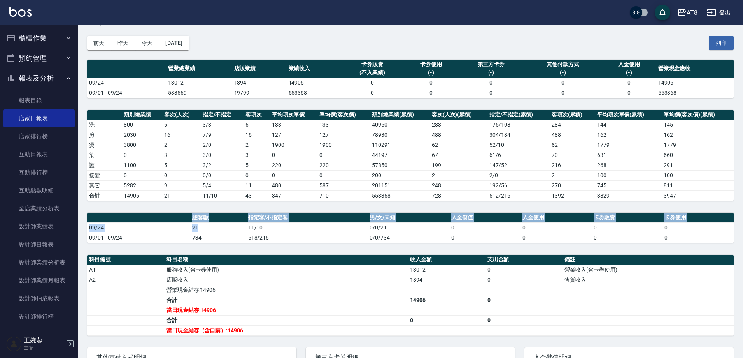
drag, startPoint x: 192, startPoint y: 216, endPoint x: 212, endPoint y: 228, distance: 23.4
click at [212, 228] on table "總客數 指定客/不指定客 男/女/未知 入金儲值 入金使用 卡券販賣 卡券使用 09/24 21 11/10 0/0/21 0 0 0 0 09/01 - 0…" at bounding box center [410, 227] width 647 height 30
click at [249, 221] on th "指定客/不指定客" at bounding box center [307, 217] width 122 height 10
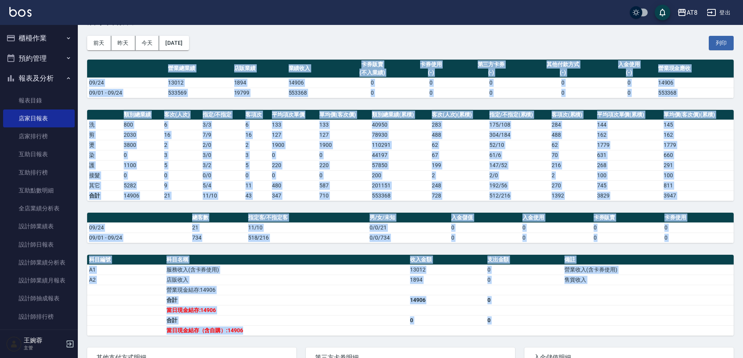
drag, startPoint x: 168, startPoint y: 68, endPoint x: 281, endPoint y: 328, distance: 283.4
click at [281, 328] on div "AT8 2025-09-24 店家日報表 列印時間： 2025-09-24-20:04 Merchant Daily Report 店家日報表 前天 昨天 今…" at bounding box center [410, 217] width 665 height 439
click at [281, 328] on td "當日現金結存（含自購）:14906" at bounding box center [287, 330] width 244 height 10
drag, startPoint x: 168, startPoint y: 68, endPoint x: 295, endPoint y: 327, distance: 288.9
click at [295, 327] on div "AT8 2025-09-24 店家日報表 列印時間： 2025-09-24-20:04 Merchant Daily Report 店家日報表 前天 昨天 今…" at bounding box center [410, 217] width 665 height 439
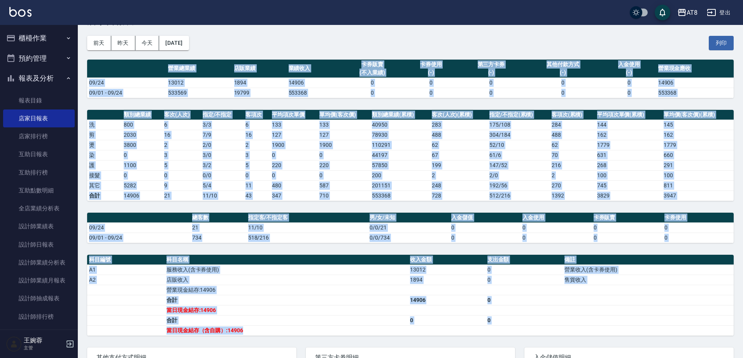
click at [295, 327] on td "當日現金結存（含自購）:14906" at bounding box center [287, 330] width 244 height 10
drag, startPoint x: 168, startPoint y: 67, endPoint x: 310, endPoint y: 325, distance: 294.6
click at [310, 325] on div "AT8 2025-09-24 店家日報表 列印時間： 2025-09-24-20:04 Merchant Daily Report 店家日報表 前天 昨天 今…" at bounding box center [410, 217] width 665 height 439
click at [310, 325] on td "當日現金結存（含自購）:14906" at bounding box center [287, 330] width 244 height 10
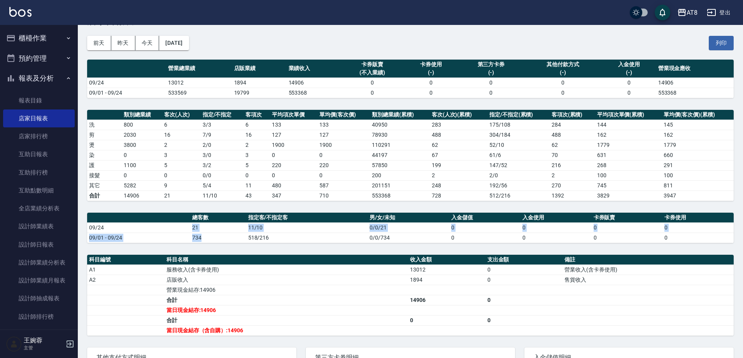
drag, startPoint x: 191, startPoint y: 228, endPoint x: 216, endPoint y: 232, distance: 25.3
click at [216, 232] on tbody "09/24 21 11/10 0/0/21 0 0 0 0 09/01 - 09/24 734 518/216 0/0/734 0 0 0 0" at bounding box center [410, 232] width 647 height 20
click at [265, 228] on td "11/10" at bounding box center [307, 227] width 122 height 10
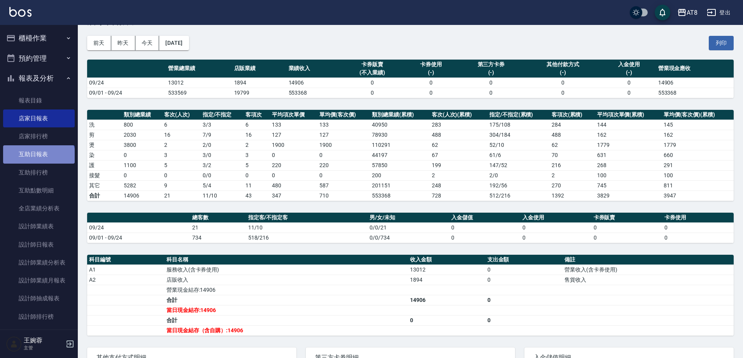
click at [38, 158] on link "互助日報表" at bounding box center [39, 154] width 72 height 18
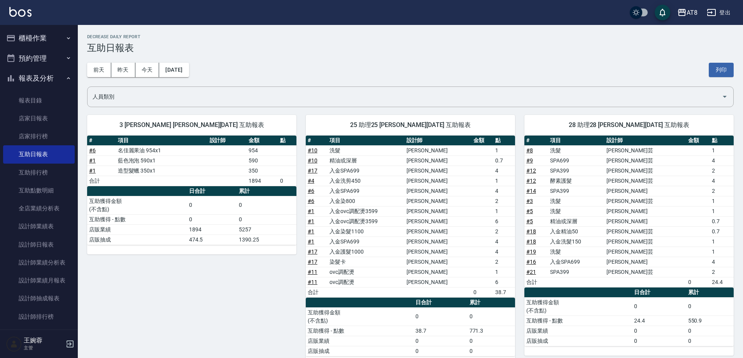
scroll to position [17, 0]
